Goal: Task Accomplishment & Management: Use online tool/utility

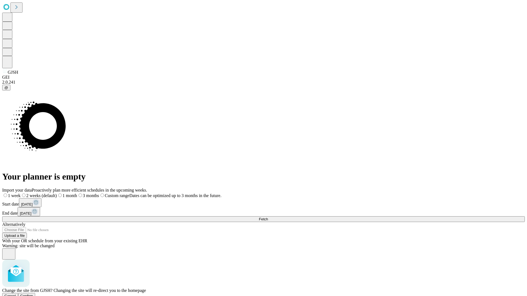
click at [33, 294] on span "Confirm" at bounding box center [26, 296] width 13 height 4
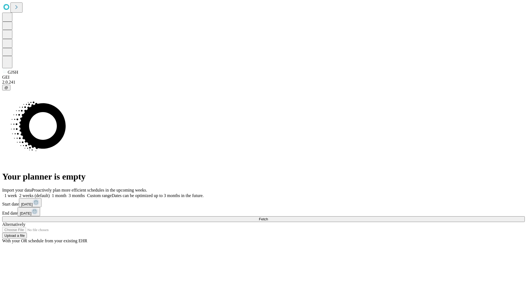
click at [66, 193] on label "1 month" at bounding box center [58, 195] width 17 height 5
click at [268, 217] on span "Fetch" at bounding box center [263, 219] width 9 height 4
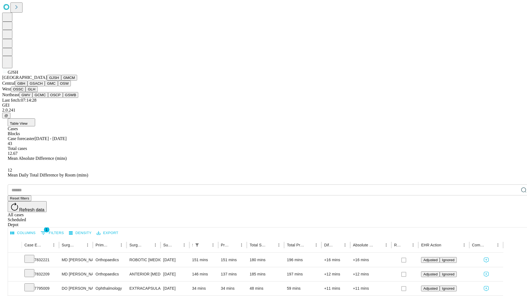
click at [61, 81] on button "GMCM" at bounding box center [69, 78] width 16 height 6
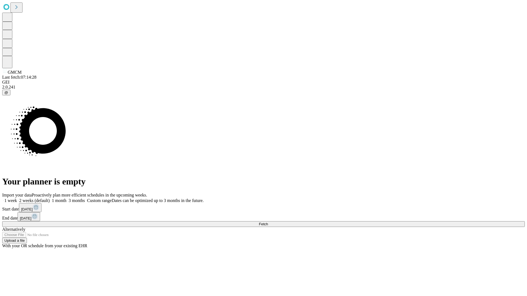
click at [268, 222] on span "Fetch" at bounding box center [263, 224] width 9 height 4
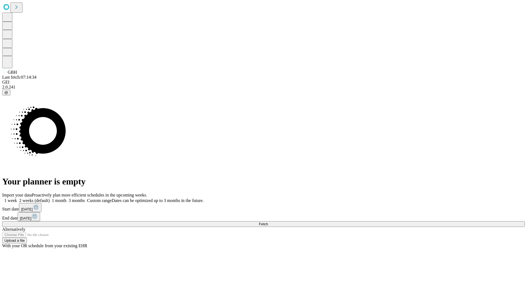
click at [66, 198] on label "1 month" at bounding box center [58, 200] width 17 height 5
click at [268, 222] on span "Fetch" at bounding box center [263, 224] width 9 height 4
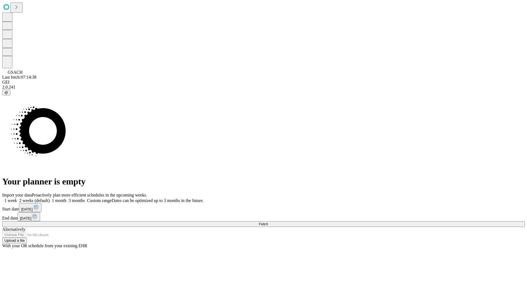
click at [268, 222] on span "Fetch" at bounding box center [263, 224] width 9 height 4
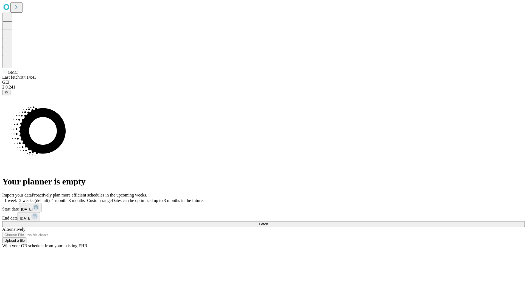
click at [66, 198] on label "1 month" at bounding box center [58, 200] width 17 height 5
click at [268, 222] on span "Fetch" at bounding box center [263, 224] width 9 height 4
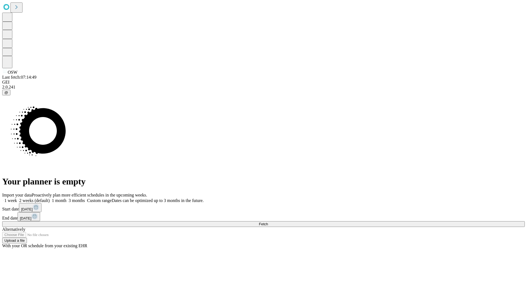
click at [268, 222] on span "Fetch" at bounding box center [263, 224] width 9 height 4
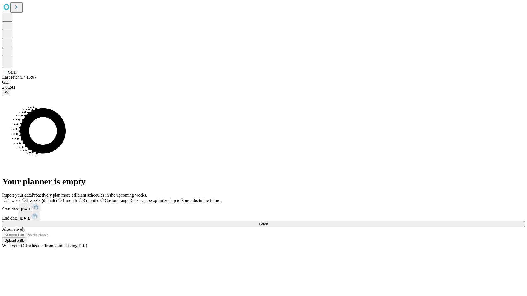
click at [77, 198] on label "1 month" at bounding box center [67, 200] width 20 height 5
click at [268, 222] on span "Fetch" at bounding box center [263, 224] width 9 height 4
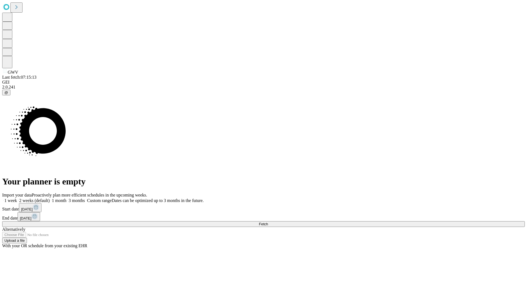
click at [66, 198] on label "1 month" at bounding box center [58, 200] width 17 height 5
click at [268, 222] on span "Fetch" at bounding box center [263, 224] width 9 height 4
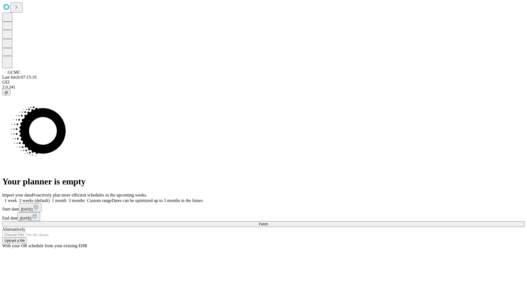
click at [66, 198] on label "1 month" at bounding box center [58, 200] width 17 height 5
click at [268, 222] on span "Fetch" at bounding box center [263, 224] width 9 height 4
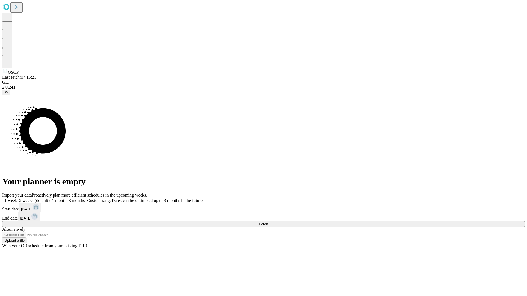
click at [66, 198] on label "1 month" at bounding box center [58, 200] width 17 height 5
click at [268, 222] on span "Fetch" at bounding box center [263, 224] width 9 height 4
